Goal: Transaction & Acquisition: Subscribe to service/newsletter

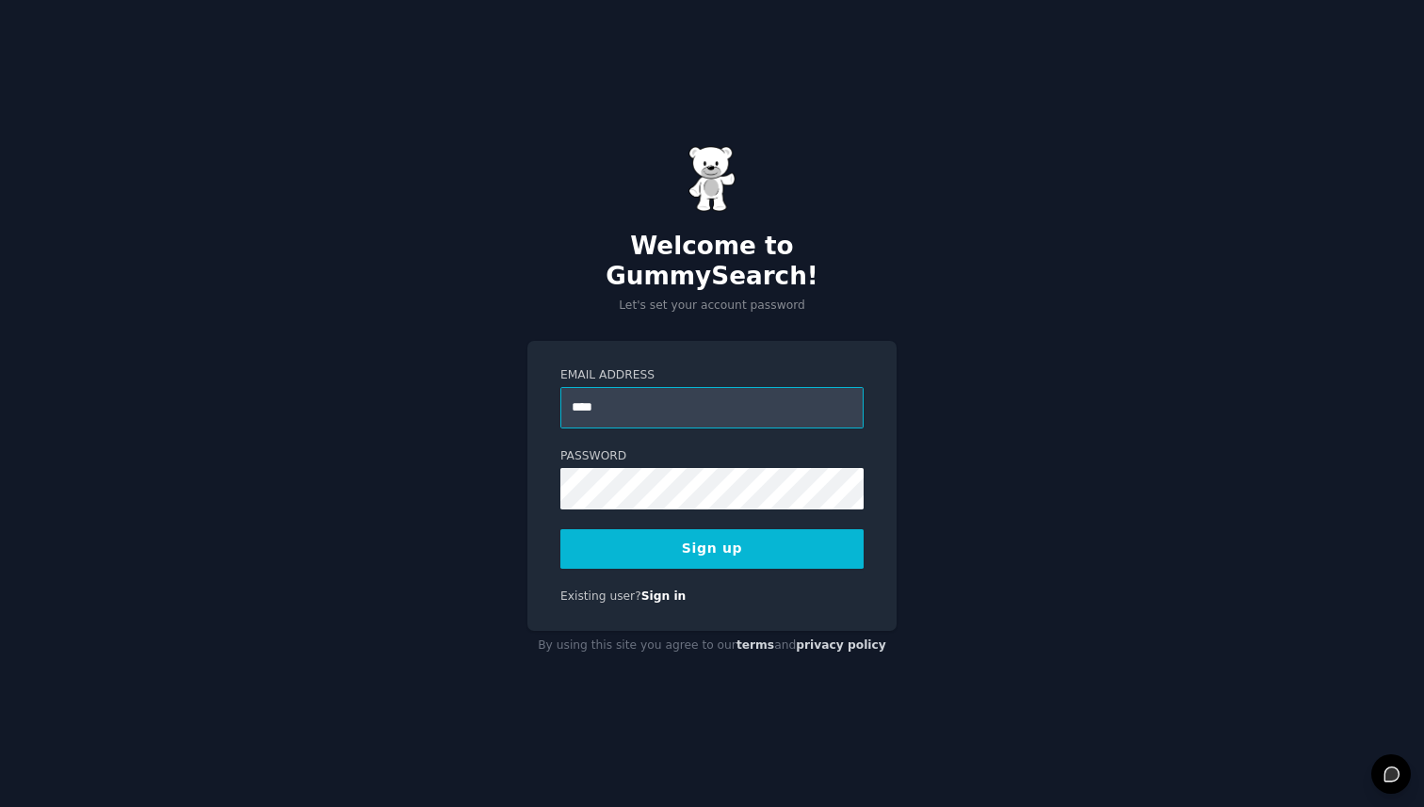
type input "**********"
click at [641, 534] on button "Sign up" at bounding box center [711, 549] width 303 height 40
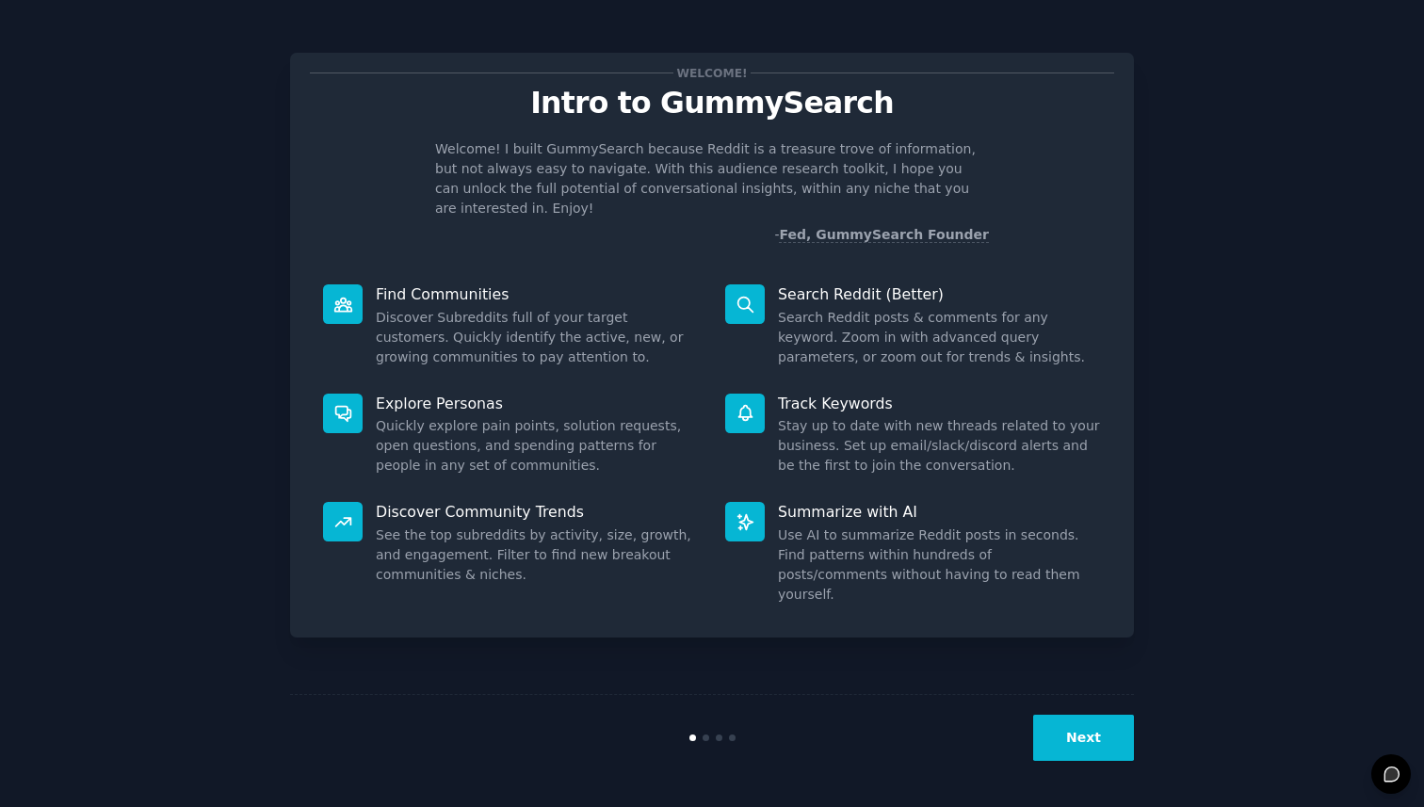
click at [1098, 728] on button "Next" at bounding box center [1083, 738] width 101 height 46
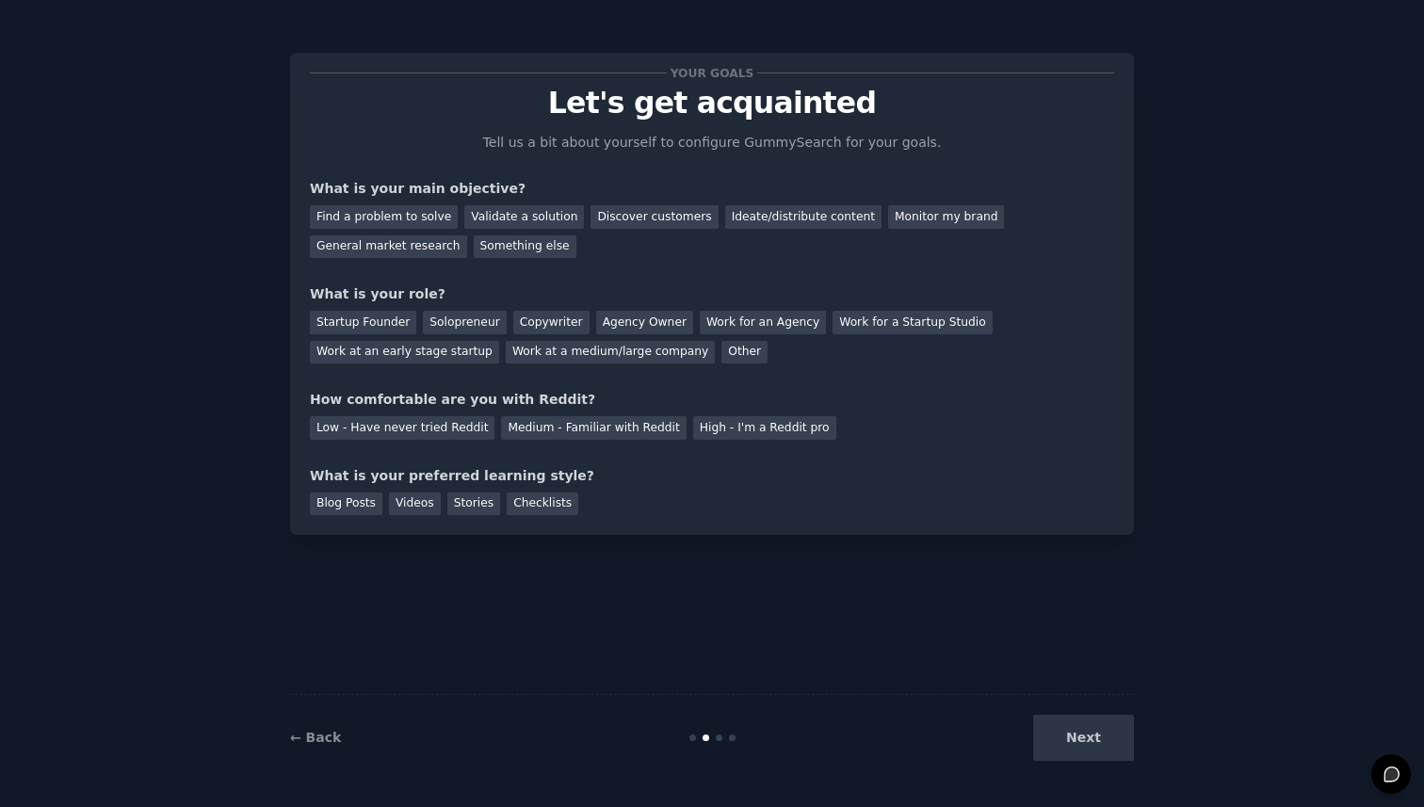
click at [1095, 739] on div "Next" at bounding box center [993, 738] width 282 height 46
click at [1092, 734] on div "Next" at bounding box center [993, 738] width 282 height 46
click at [1077, 746] on div "Next" at bounding box center [993, 738] width 282 height 46
click at [1085, 738] on div "Next" at bounding box center [993, 738] width 282 height 46
click at [778, 325] on div "Work for an Agency" at bounding box center [763, 323] width 126 height 24
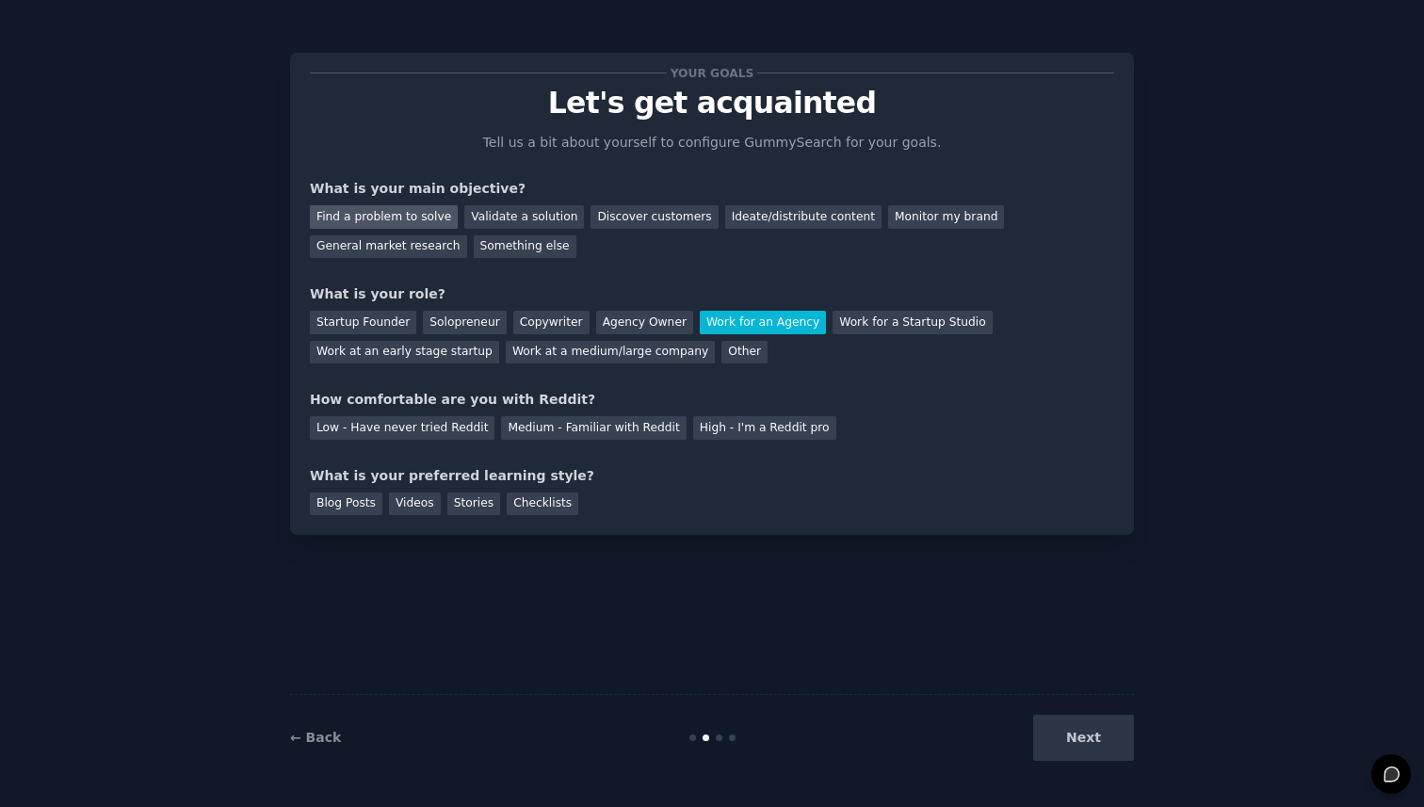
click at [409, 220] on div "Find a problem to solve" at bounding box center [384, 217] width 148 height 24
click at [608, 218] on div "Discover customers" at bounding box center [654, 217] width 127 height 24
click at [740, 214] on div "Ideate/distribute content" at bounding box center [803, 217] width 156 height 24
click at [405, 251] on div "General market research" at bounding box center [388, 247] width 157 height 24
click at [472, 320] on div "Solopreneur" at bounding box center [464, 323] width 83 height 24
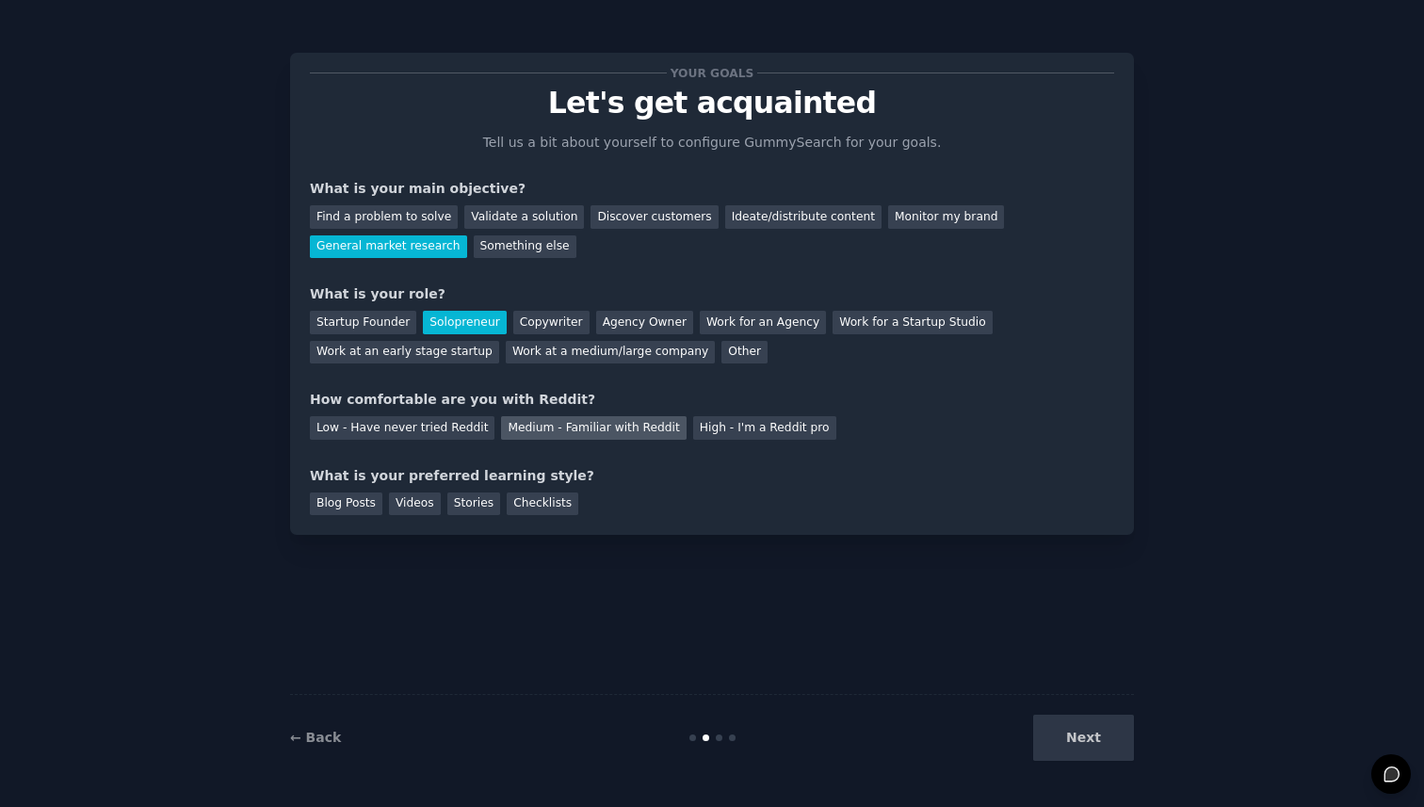
click at [626, 429] on div "Medium - Familiar with Reddit" at bounding box center [593, 428] width 185 height 24
click at [353, 502] on div "Blog Posts" at bounding box center [346, 505] width 73 height 24
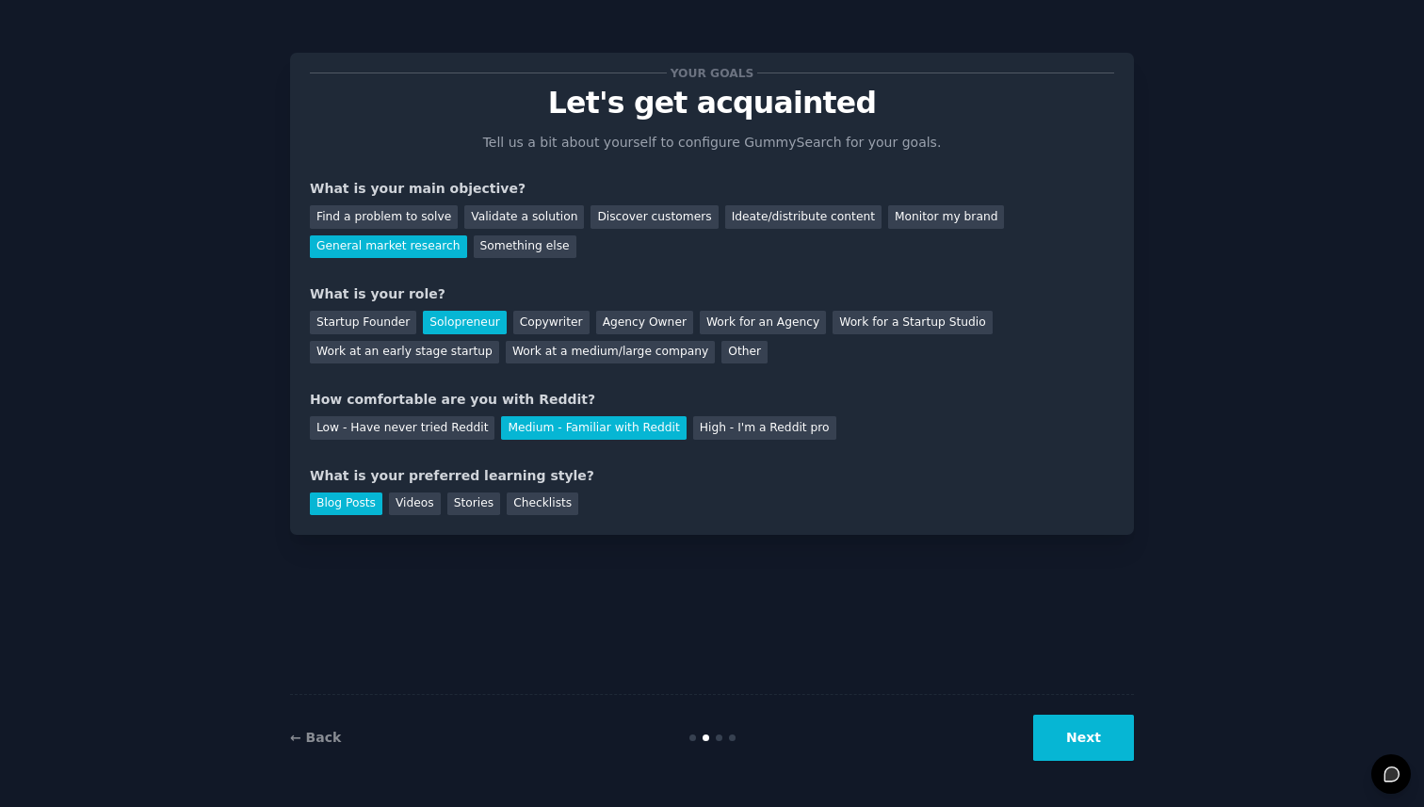
click at [1098, 742] on button "Next" at bounding box center [1083, 738] width 101 height 46
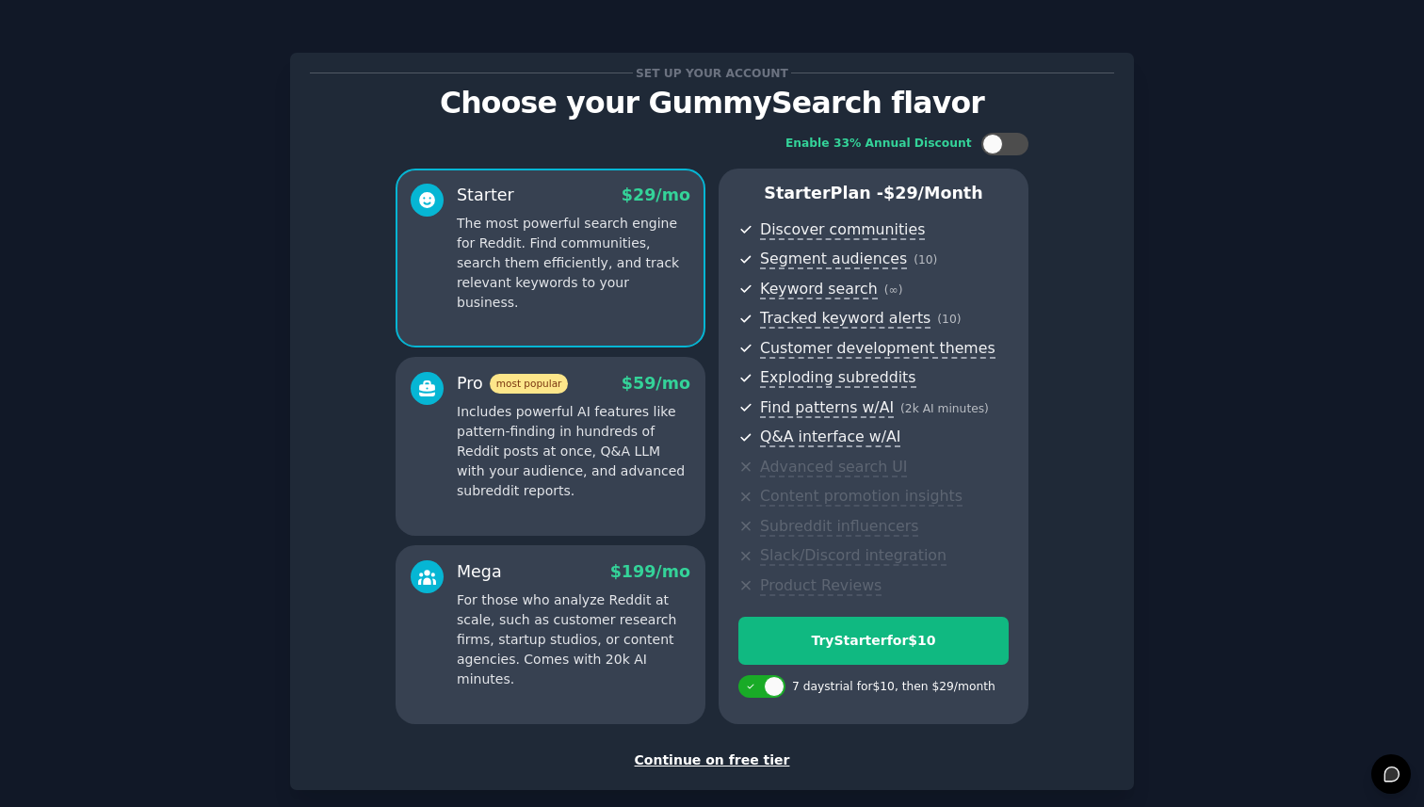
click at [757, 761] on div "Continue on free tier" at bounding box center [712, 761] width 804 height 20
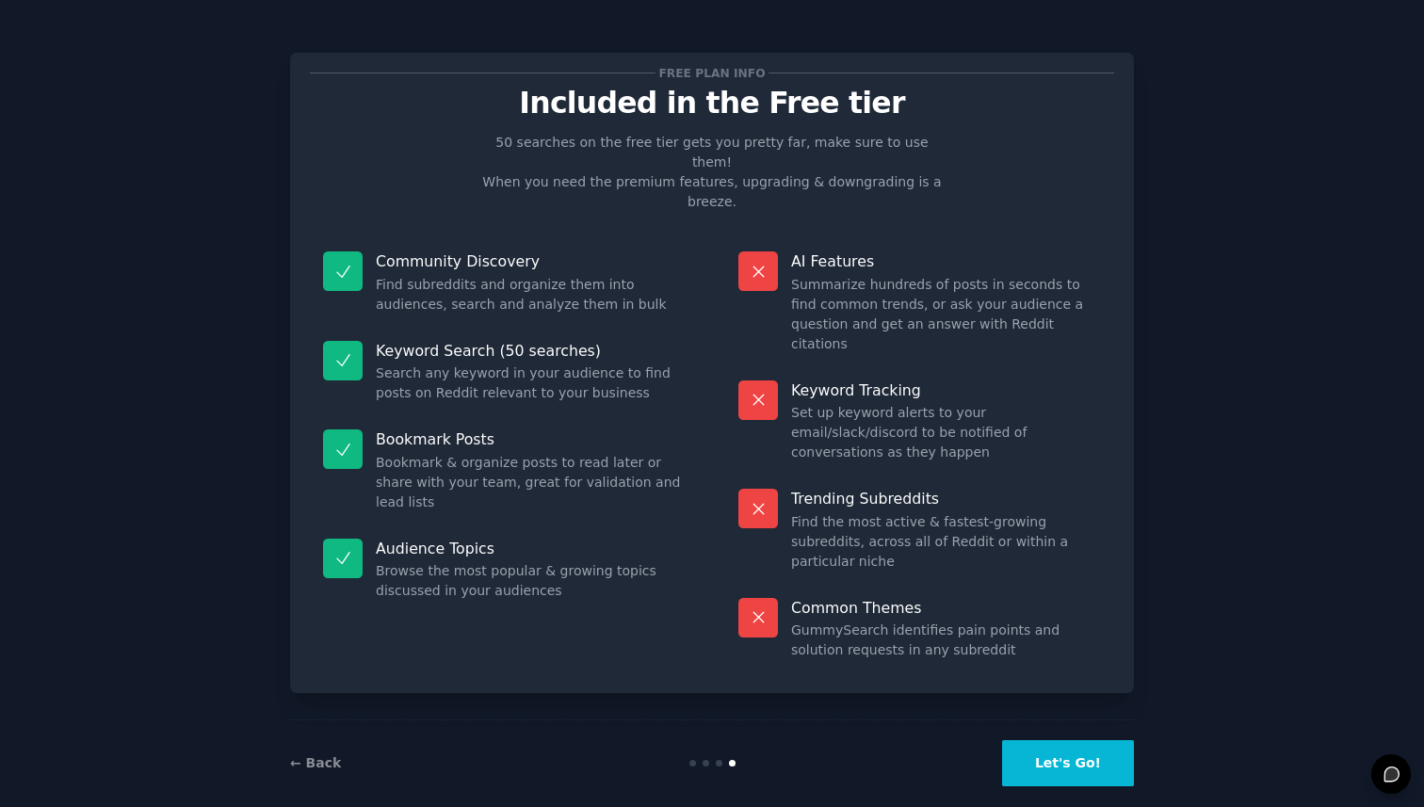
click at [1054, 740] on button "Let's Go!" at bounding box center [1068, 763] width 132 height 46
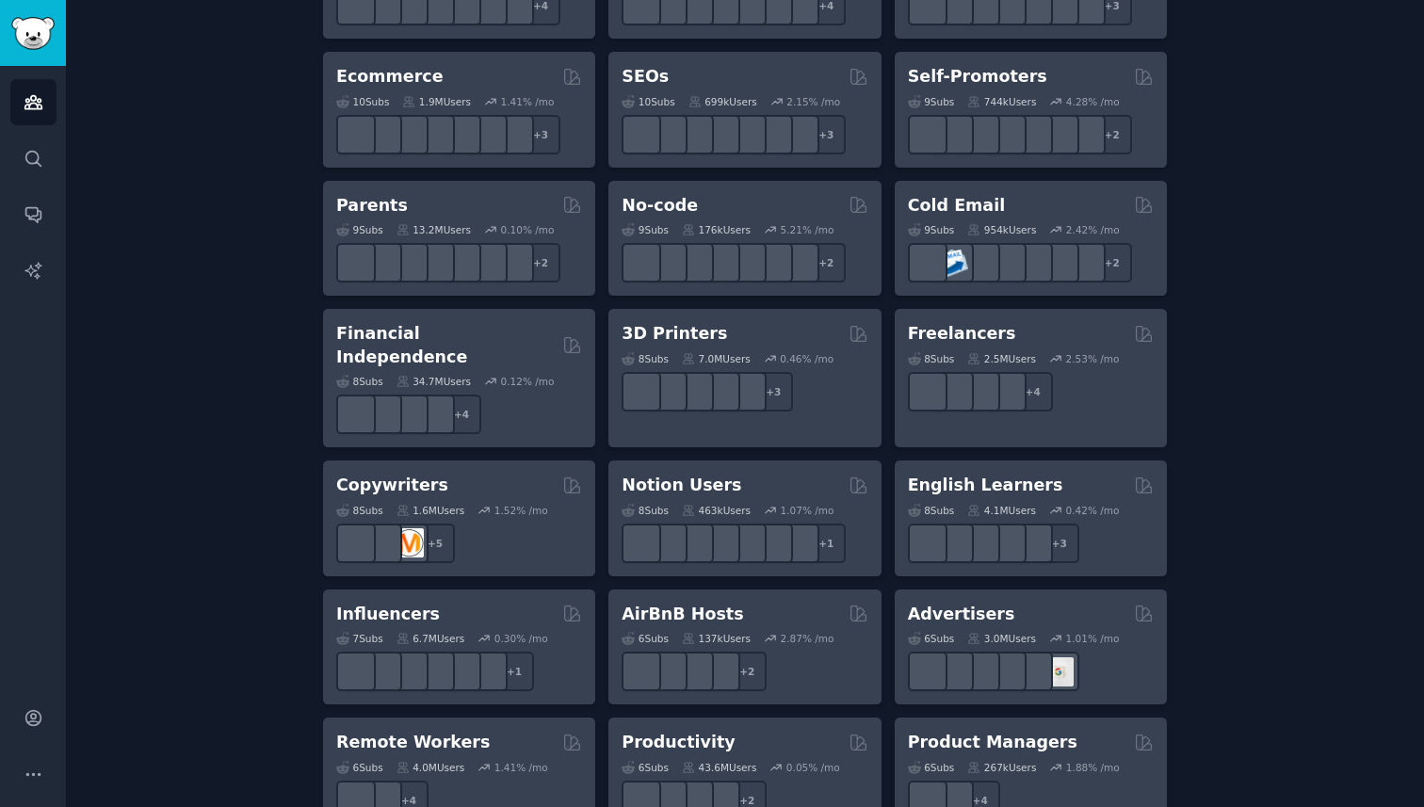
scroll to position [1366, 0]
